Goal: Find specific page/section: Find specific page/section

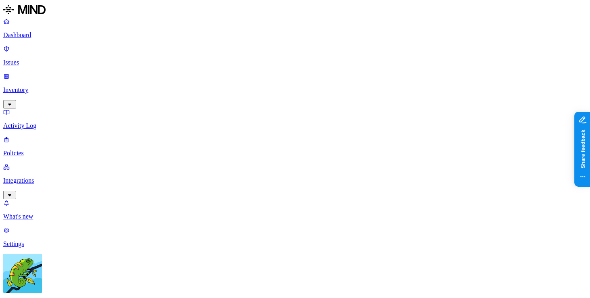
click at [72, 280] on div "Yuval Meshorer Contoso" at bounding box center [294, 295] width 583 height 83
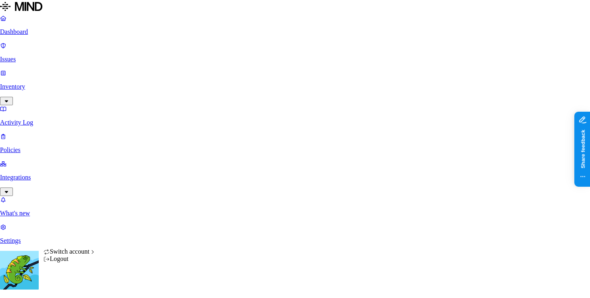
click at [78, 287] on html "Dashboard Issues Inventory Activity Log Policies Integrations What's new 1 Sett…" at bounding box center [295, 245] width 590 height 490
click at [94, 253] on icon at bounding box center [93, 252] width 2 height 4
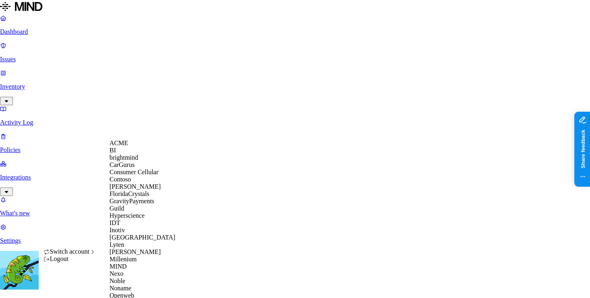
scroll to position [342, 0]
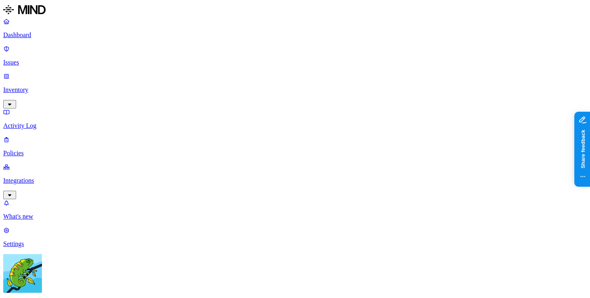
click at [58, 149] on p "Policies" at bounding box center [294, 152] width 583 height 7
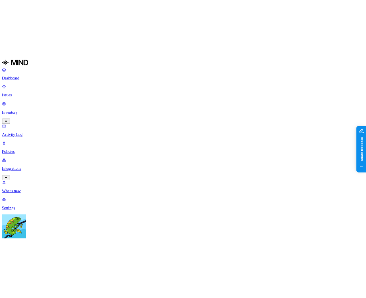
scroll to position [1, 0]
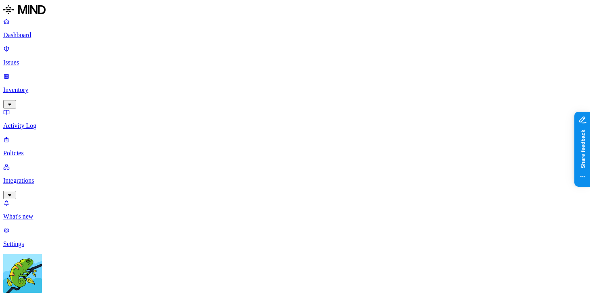
scroll to position [263, 0]
